Goal: Task Accomplishment & Management: Complete application form

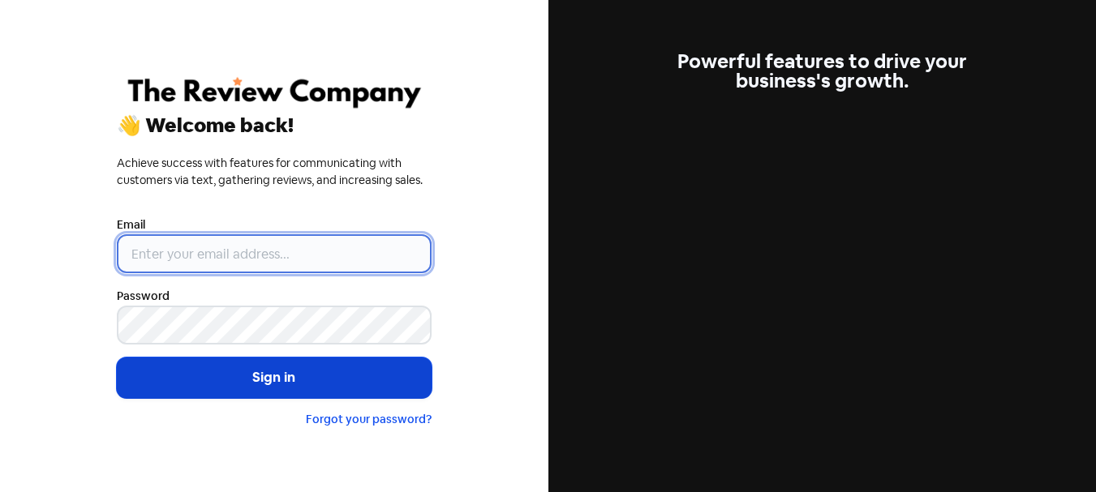
type input "[PERSON_NAME][EMAIL_ADDRESS][DOMAIN_NAME]"
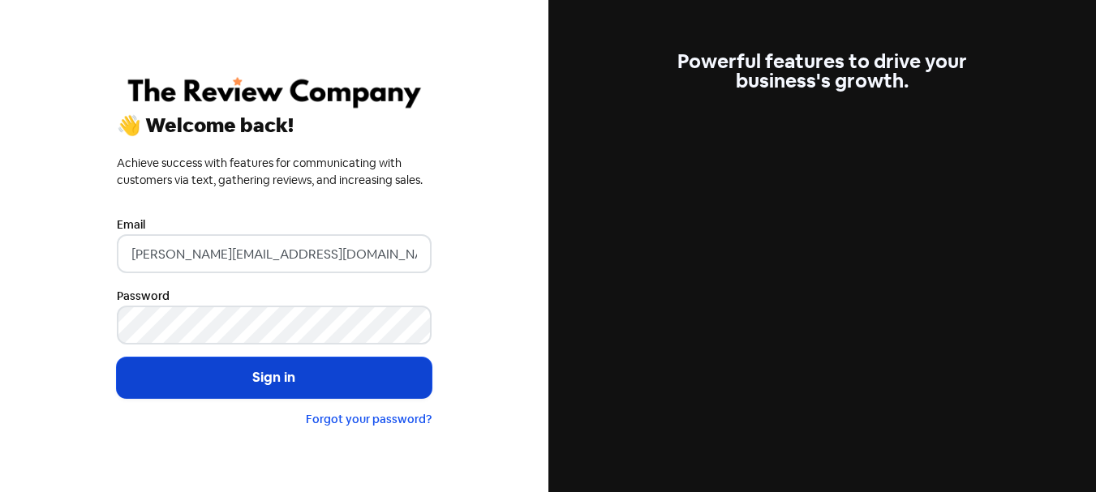
click at [266, 370] on button "Sign in" at bounding box center [274, 378] width 315 height 41
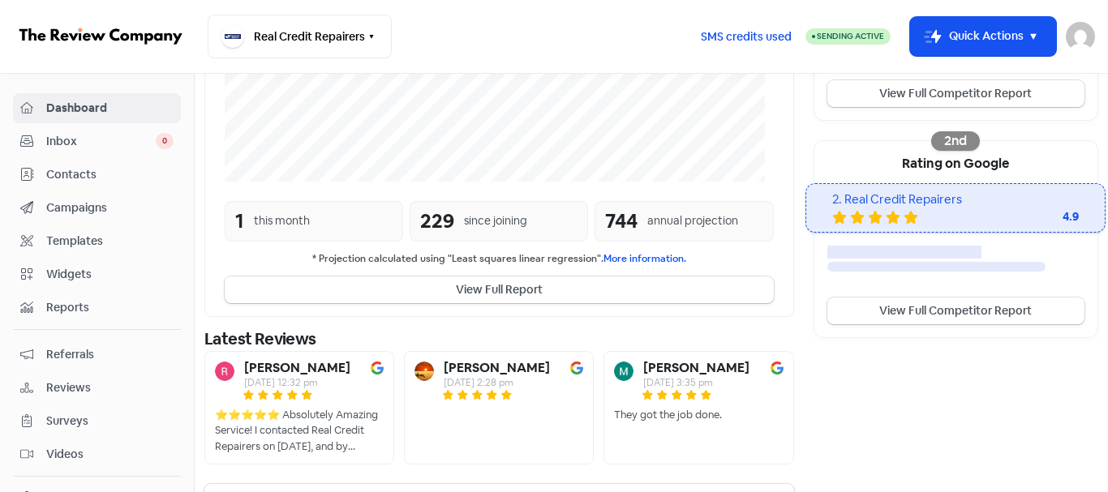
scroll to position [464, 0]
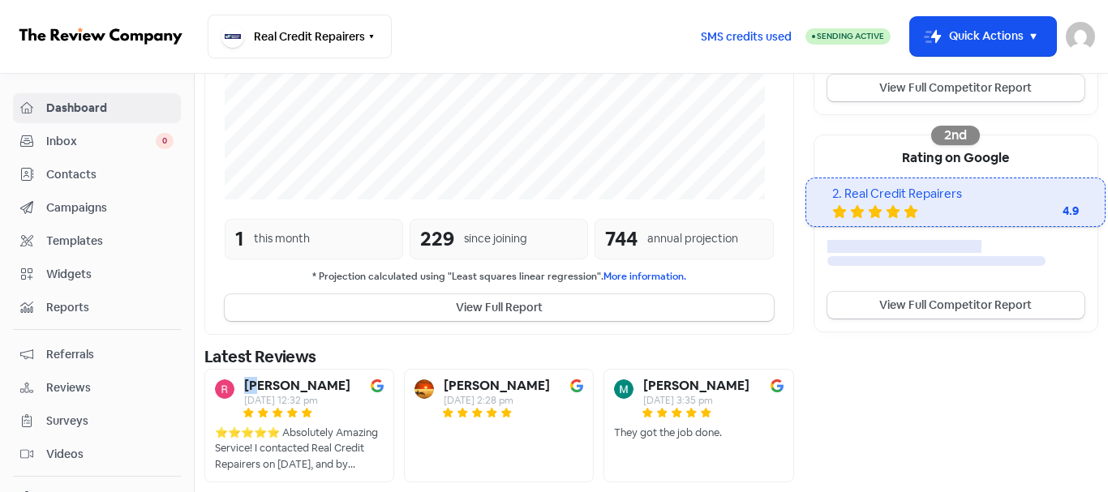
drag, startPoint x: 247, startPoint y: 383, endPoint x: 264, endPoint y: 382, distance: 16.2
click at [264, 382] on b "Rena" at bounding box center [297, 386] width 106 height 13
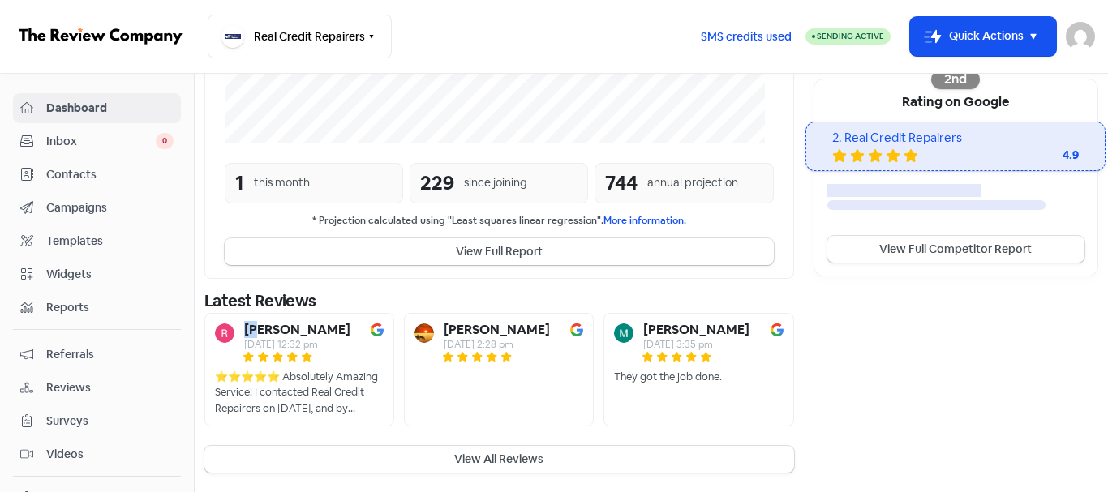
click at [80, 165] on div "Contacts" at bounding box center [96, 174] width 153 height 19
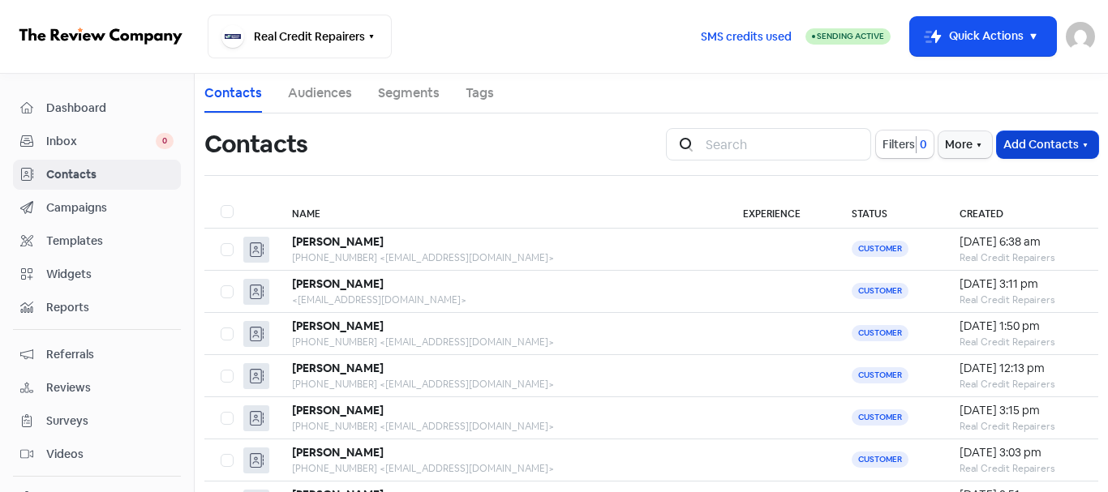
click at [1036, 133] on button "Add Contacts" at bounding box center [1047, 144] width 101 height 27
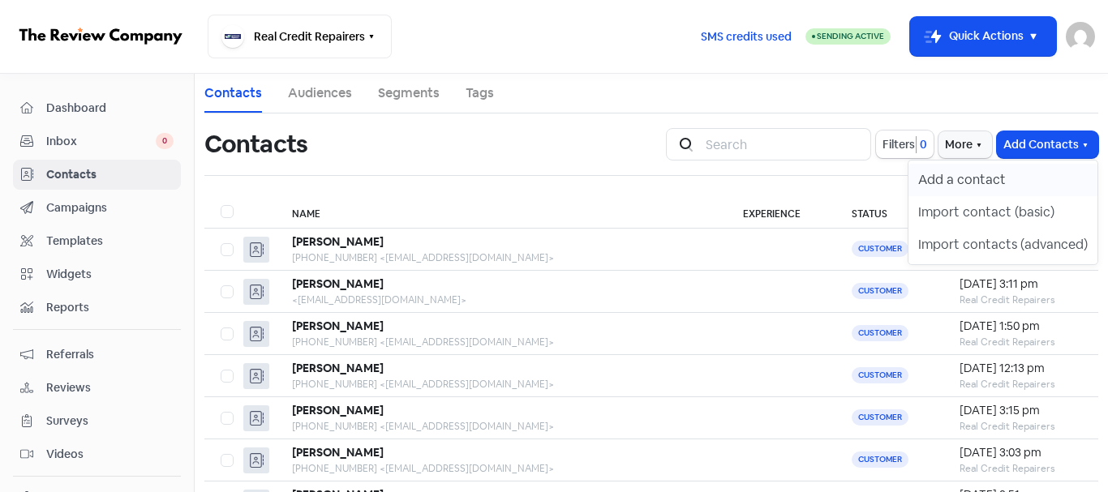
click at [967, 186] on button "Add a contact" at bounding box center [1002, 180] width 189 height 32
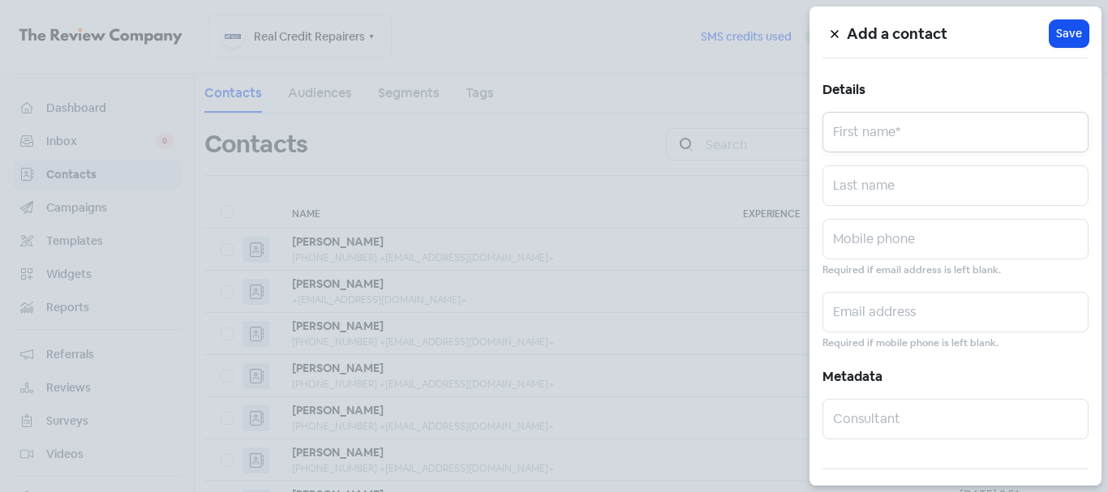
click at [911, 144] on input "text" at bounding box center [955, 132] width 266 height 41
paste input "Abboud Abboud"
click at [894, 142] on input "Abboud Abboud" at bounding box center [955, 132] width 266 height 41
click at [902, 141] on input "Abboud Abboud" at bounding box center [955, 132] width 266 height 41
click at [902, 140] on input "Abboud Abboud" at bounding box center [955, 132] width 266 height 41
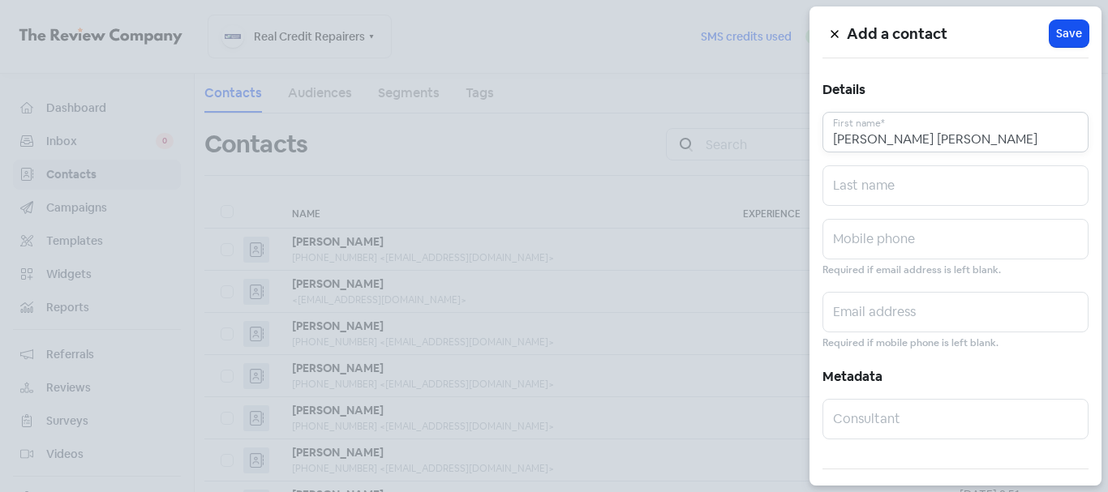
click at [902, 140] on input "Abboud Abboud" at bounding box center [955, 132] width 266 height 41
type input "Abboud"
paste input "Abboud"
type input "Abboud"
click at [926, 225] on input "text" at bounding box center [955, 239] width 266 height 41
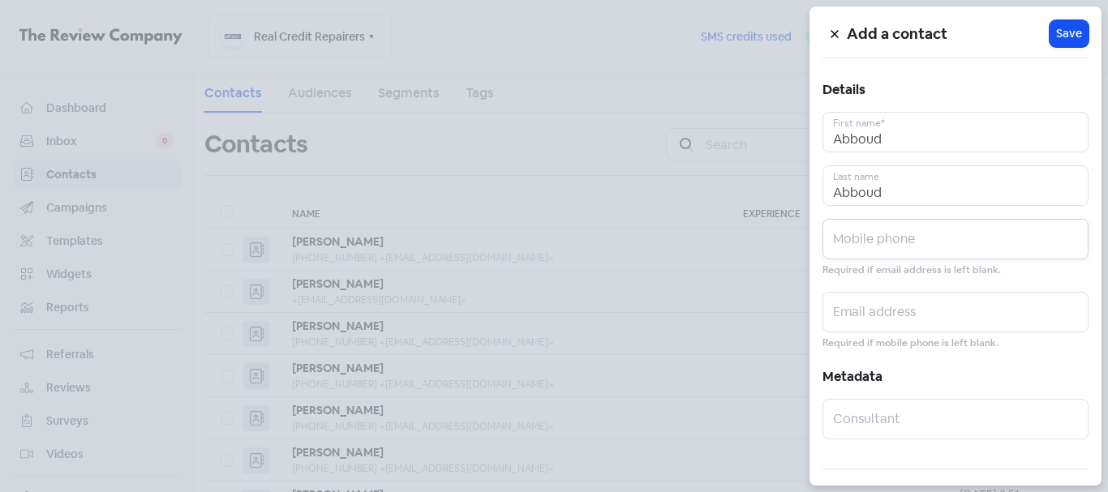
paste input "0410661020"
type input "0410661020"
click at [968, 325] on input "text" at bounding box center [955, 312] width 266 height 41
paste input "hala.bikoum@hotmail.com"
type input "hala.bikoum@hotmail.com"
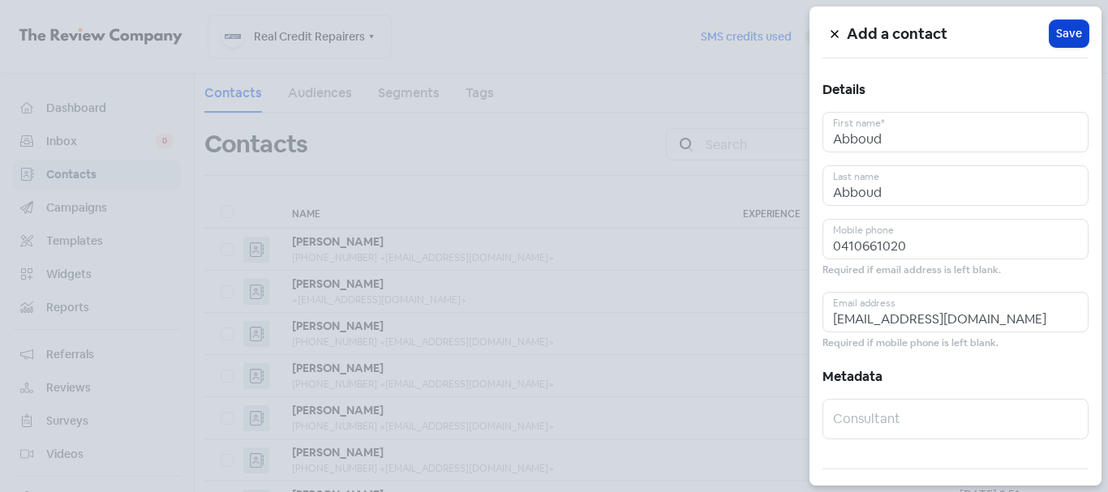
click at [1062, 43] on button "Icon For Loading Save" at bounding box center [1068, 33] width 39 height 27
